Goal: Check status: Check status

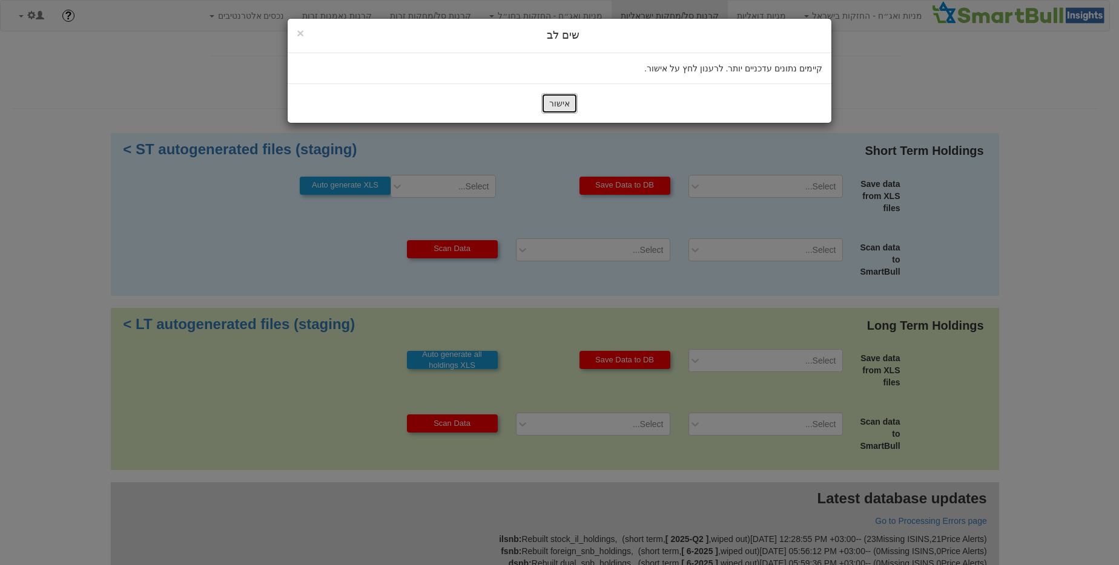
click at [568, 97] on button "אישור" at bounding box center [559, 103] width 36 height 21
